Goal: Task Accomplishment & Management: Complete application form

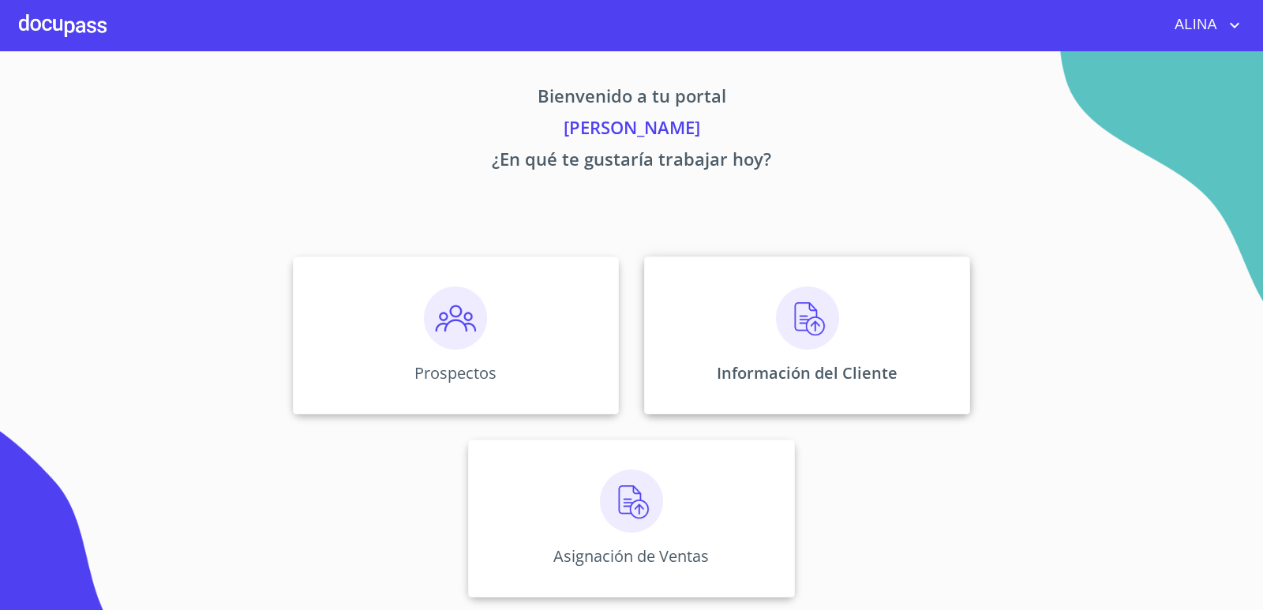
click at [703, 302] on div "Información del Cliente" at bounding box center [807, 336] width 326 height 158
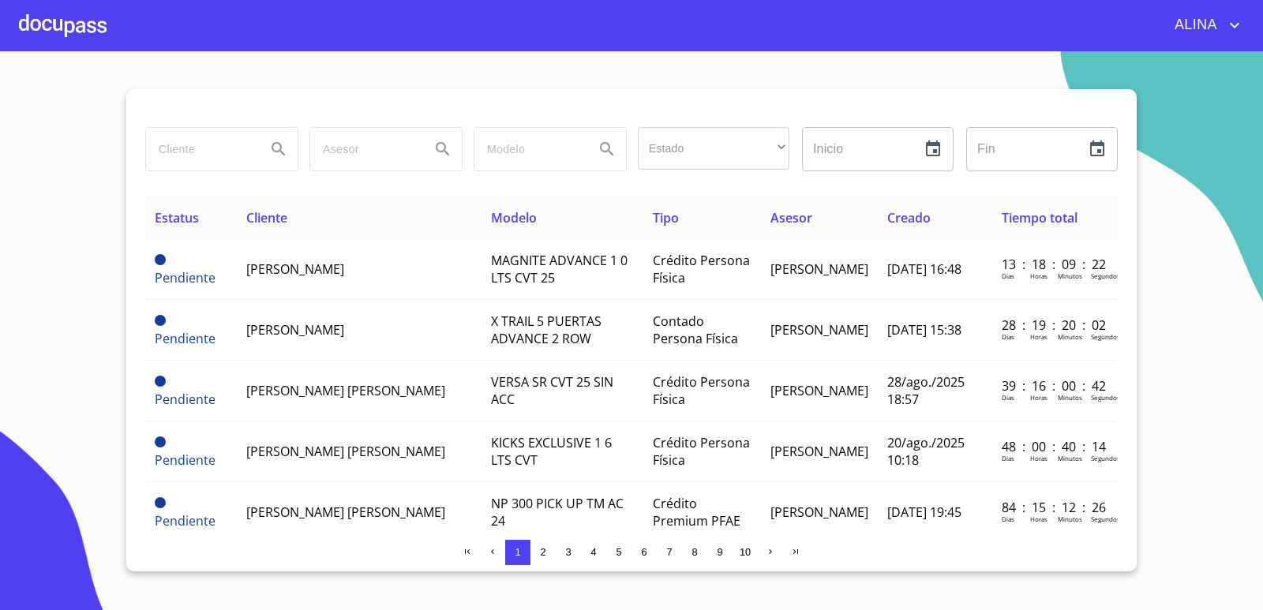
click at [193, 157] on input "search" at bounding box center [199, 149] width 107 height 43
type input "r"
type input "[PERSON_NAME]"
click at [275, 141] on icon "Search" at bounding box center [278, 149] width 19 height 19
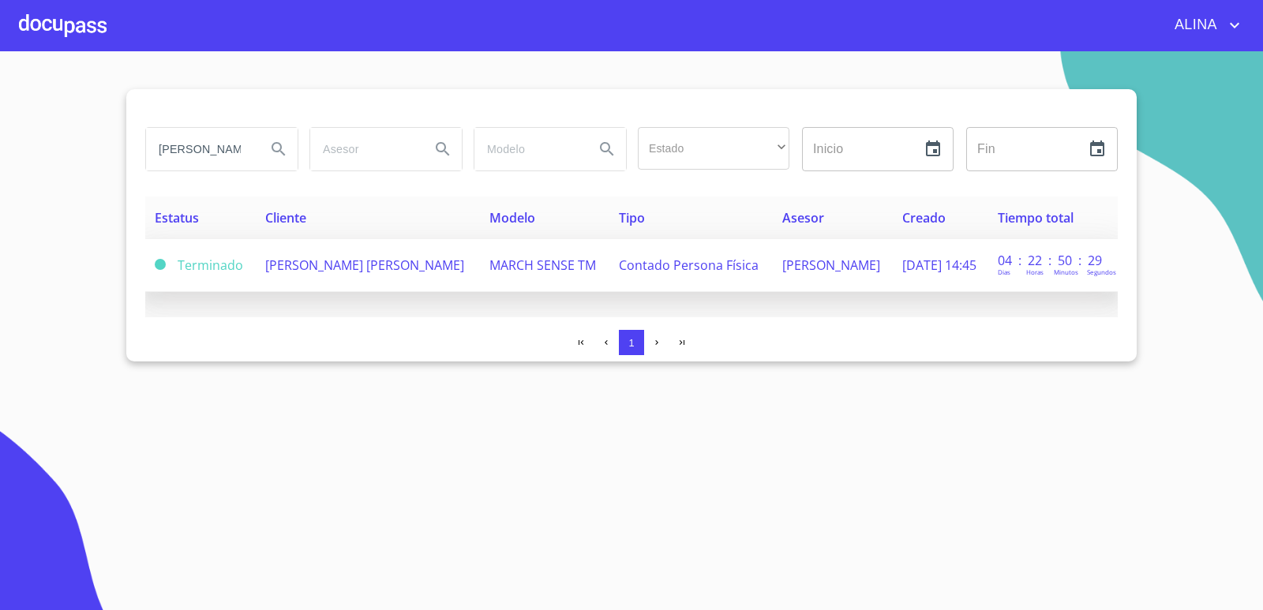
click at [309, 274] on span "[PERSON_NAME] [PERSON_NAME]" at bounding box center [364, 265] width 199 height 17
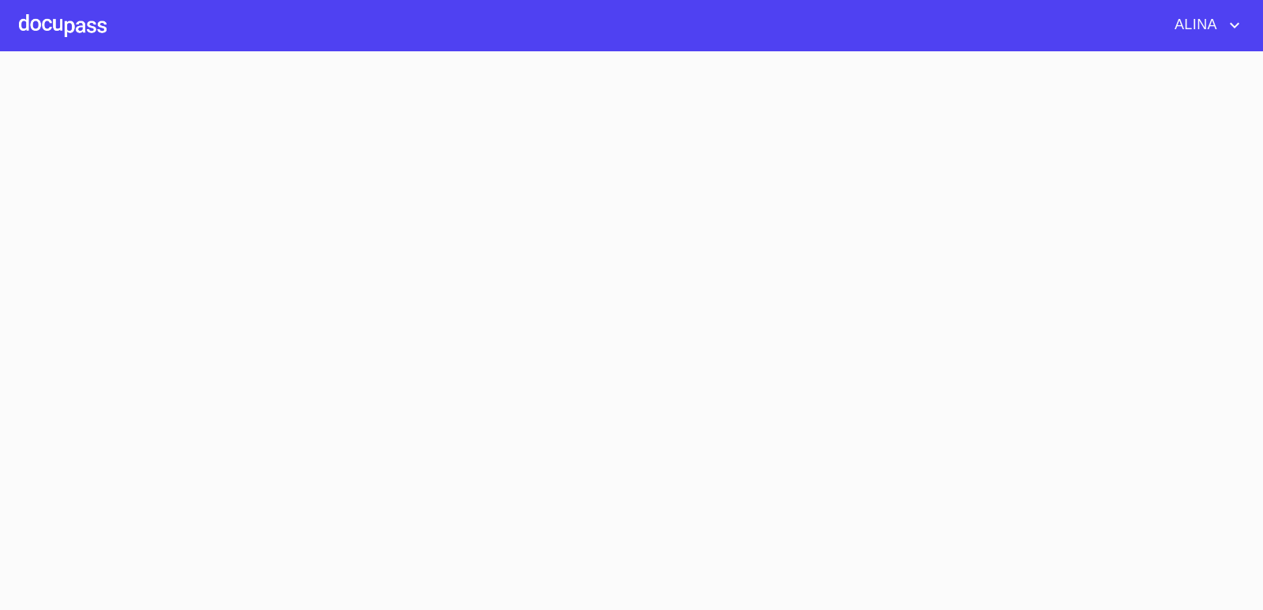
click at [309, 278] on section at bounding box center [631, 330] width 1263 height 559
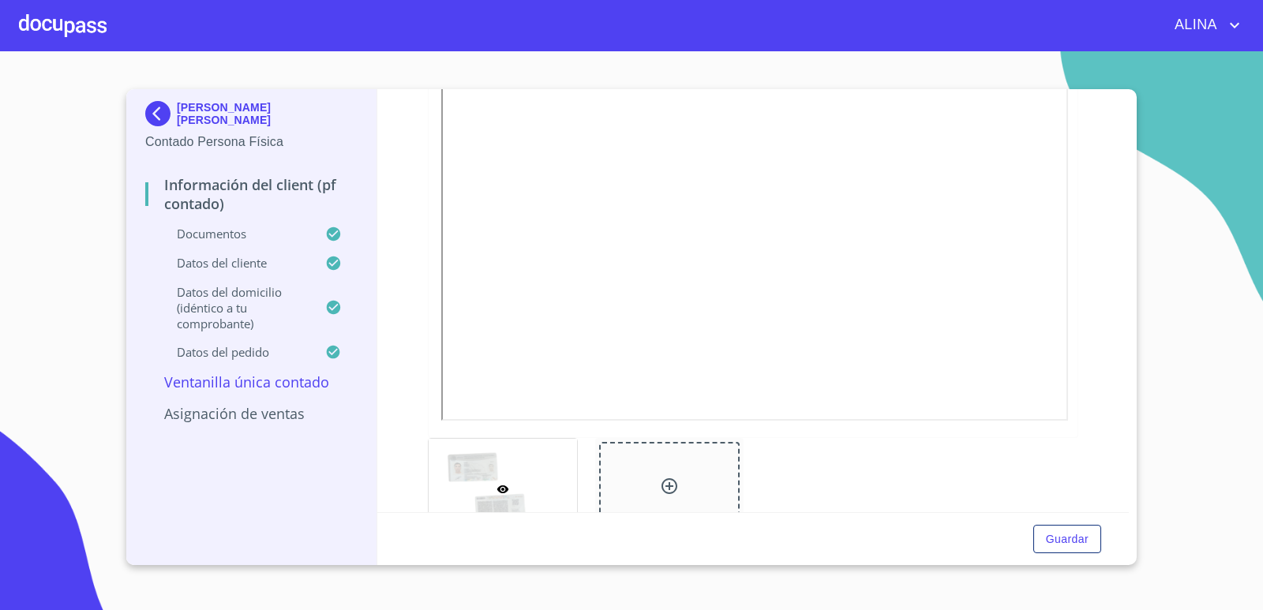
scroll to position [395, 0]
click at [687, 466] on div at bounding box center [669, 468] width 141 height 93
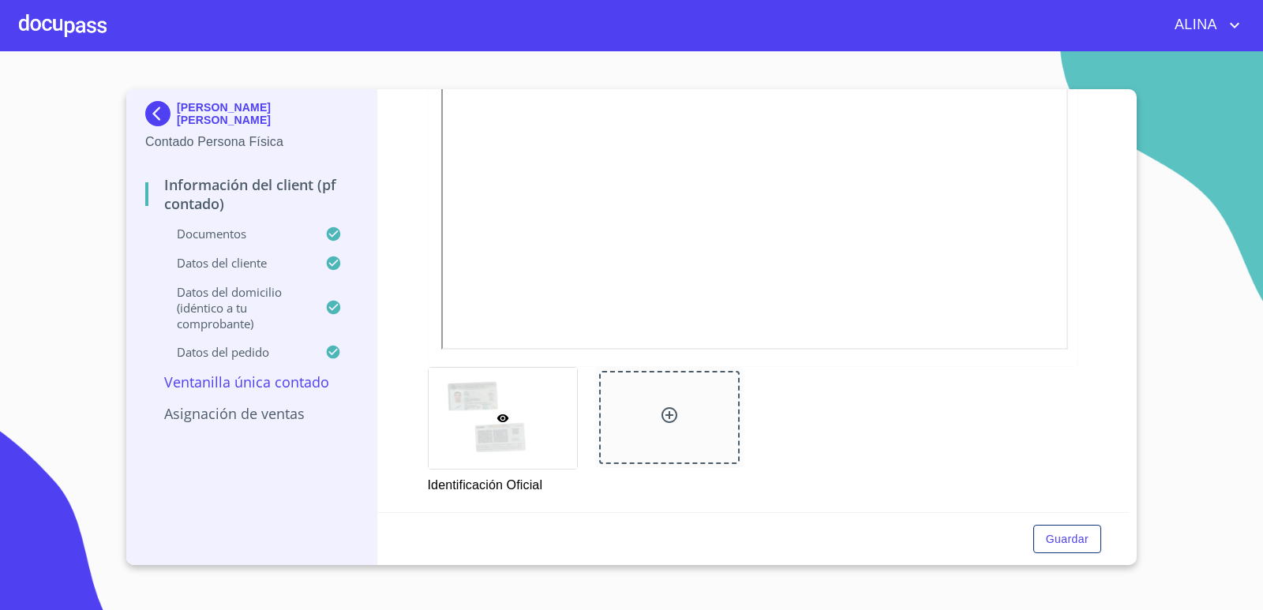
scroll to position [474, 0]
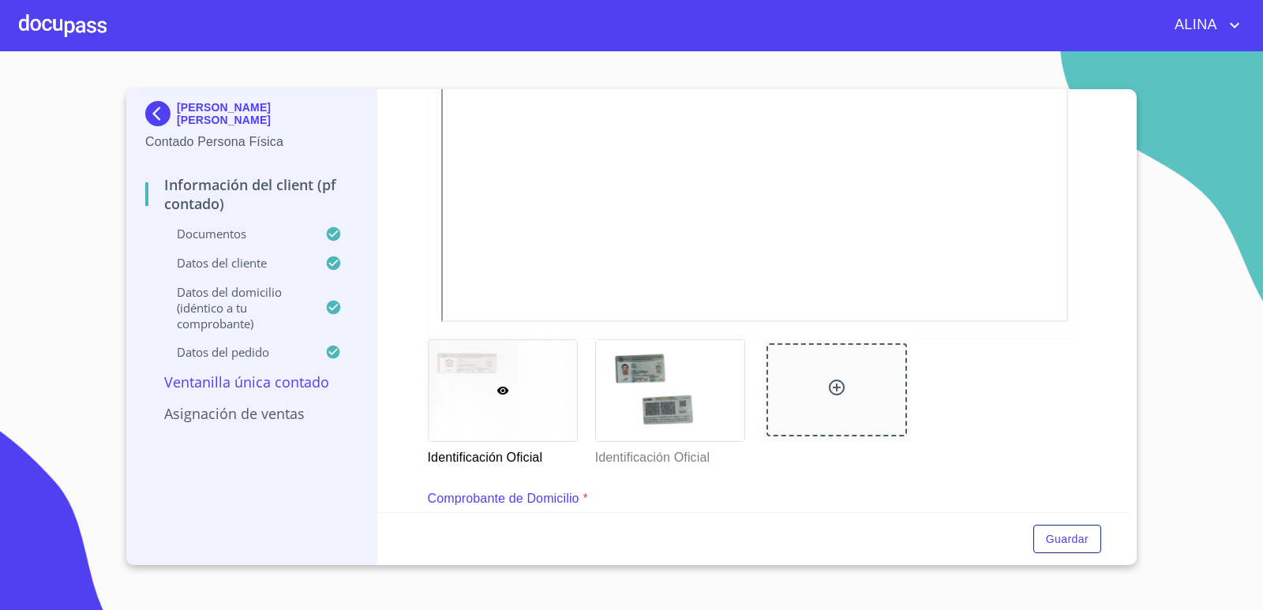
click at [1060, 460] on div "Identificación Oficial Identificación Oficial" at bounding box center [753, 403] width 670 height 147
